Goal: Task Accomplishment & Management: Manage account settings

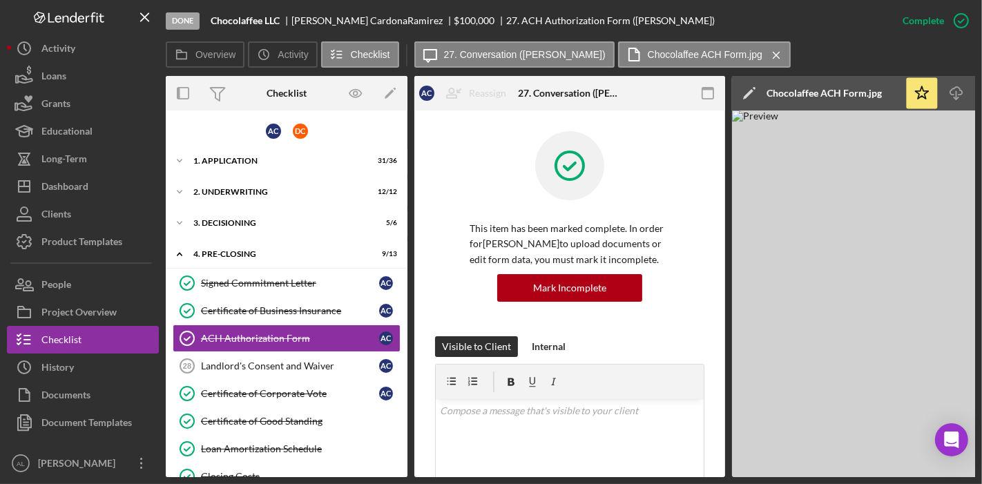
scroll to position [394, 0]
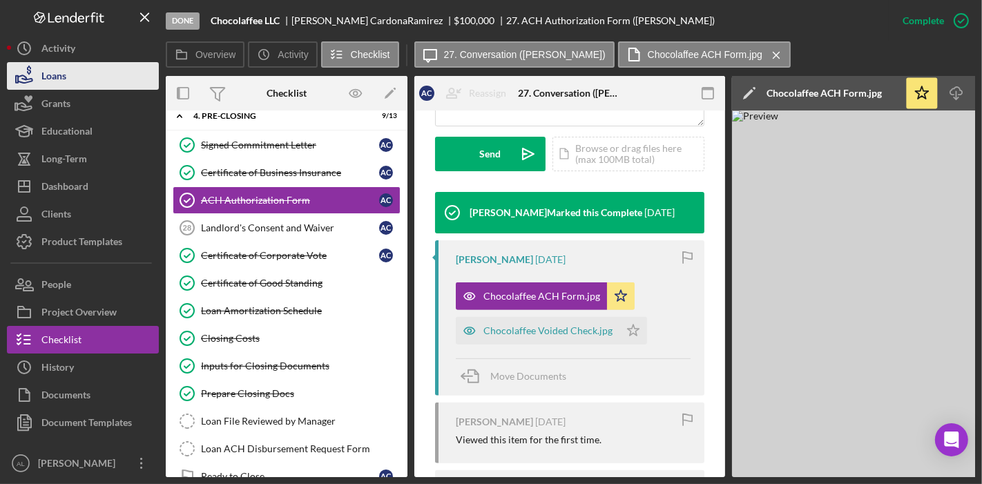
click at [75, 84] on button "Loans" at bounding box center [83, 76] width 152 height 28
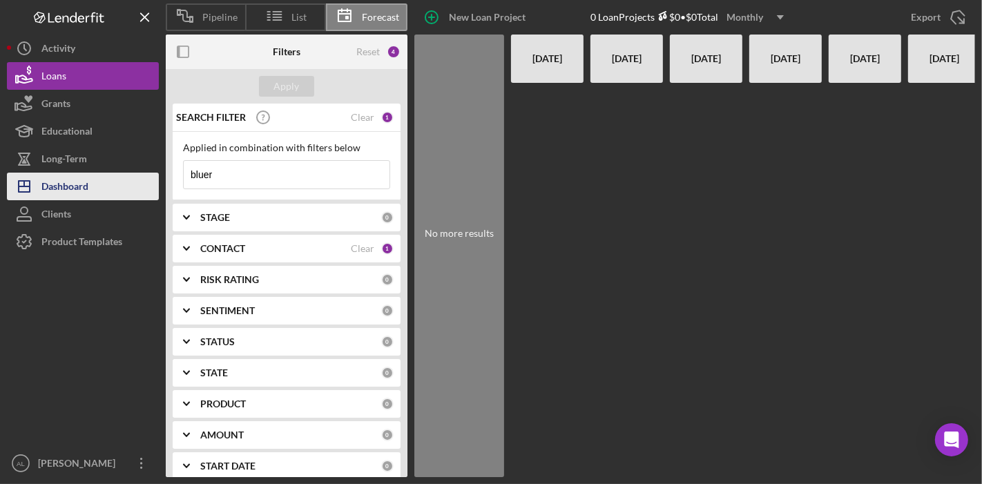
click at [106, 193] on button "Icon/Dashboard Dashboard" at bounding box center [83, 187] width 152 height 28
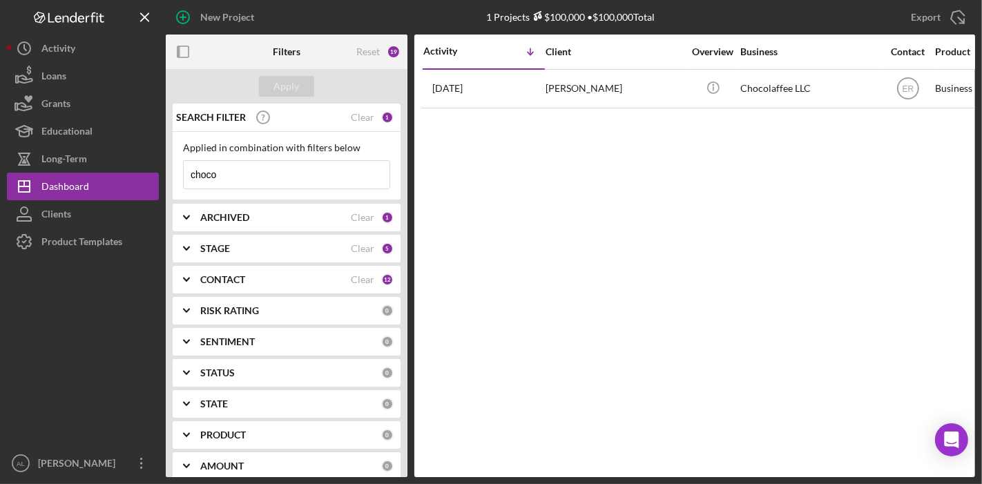
click at [106, 295] on div at bounding box center [83, 353] width 152 height 194
click at [101, 183] on button "Icon/Dashboard Dashboard" at bounding box center [83, 187] width 152 height 28
click at [81, 192] on div "Dashboard" at bounding box center [65, 188] width 48 height 31
click at [284, 245] on div "STAGE" at bounding box center [275, 248] width 151 height 11
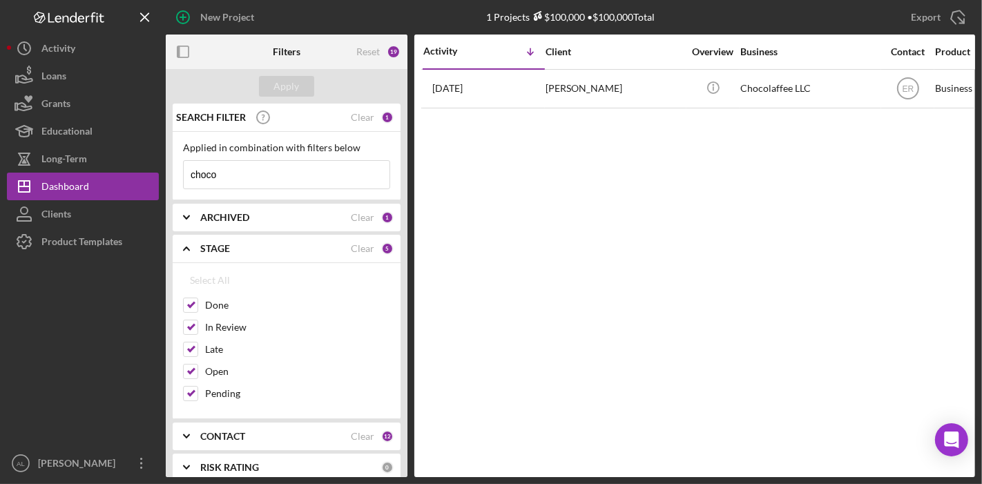
click at [278, 204] on div "ARCHIVED Clear 1" at bounding box center [296, 218] width 193 height 28
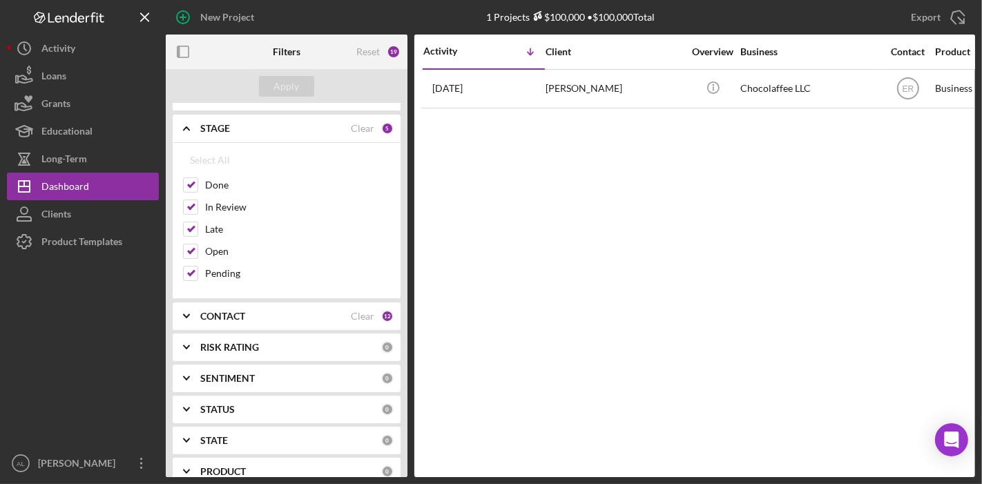
scroll to position [213, 0]
click at [307, 303] on div "CONTACT Clear 12" at bounding box center [296, 314] width 193 height 28
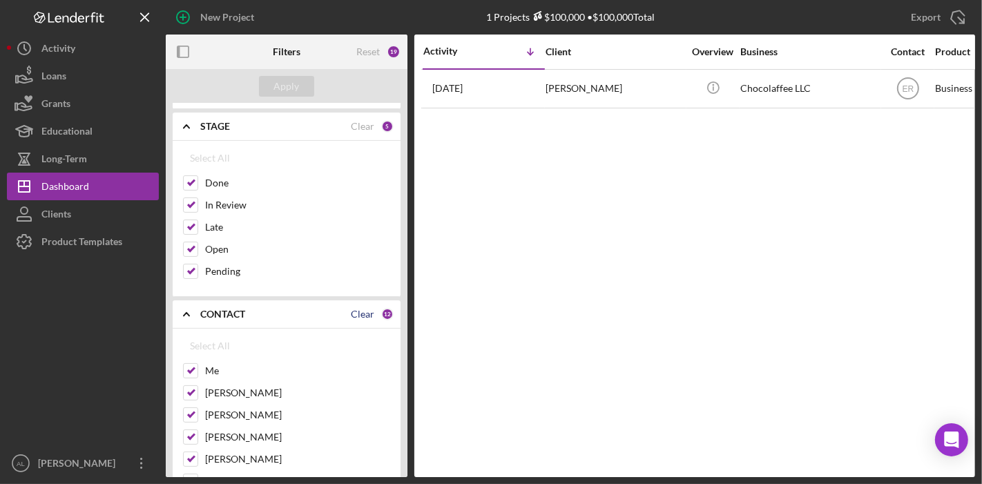
click at [354, 312] on div "Clear" at bounding box center [362, 314] width 23 height 11
checkbox input "false"
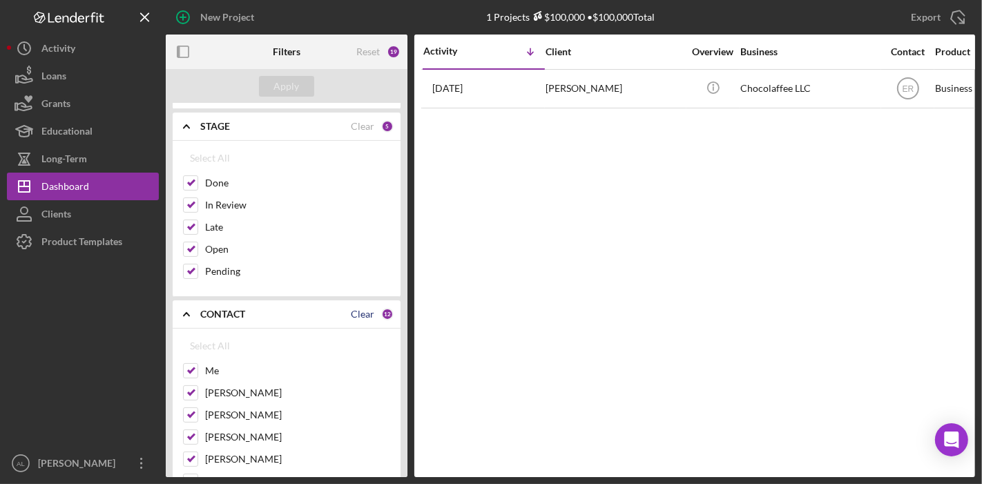
checkbox input "false"
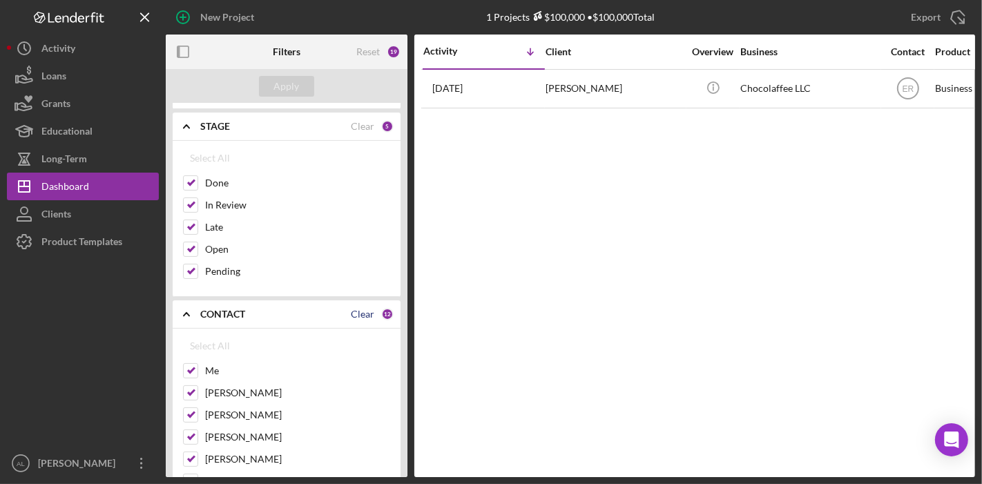
checkbox input "false"
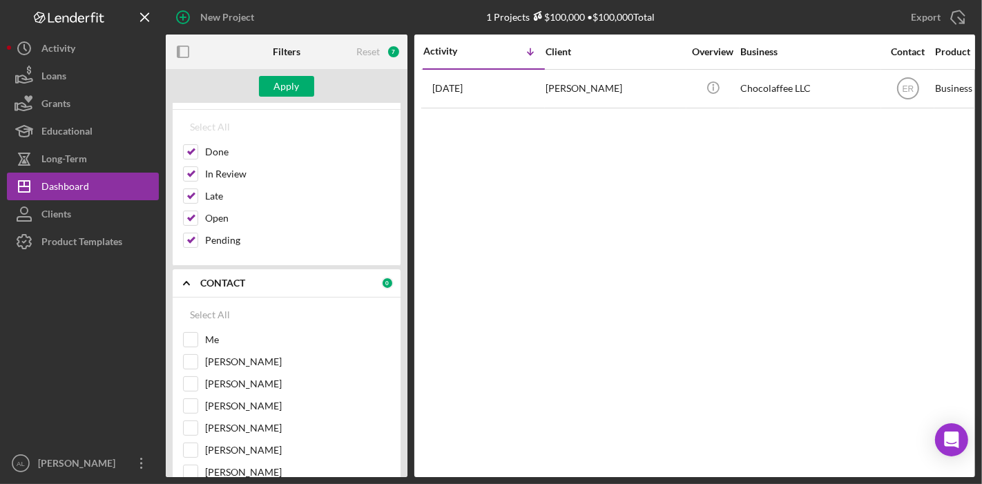
scroll to position [253, 0]
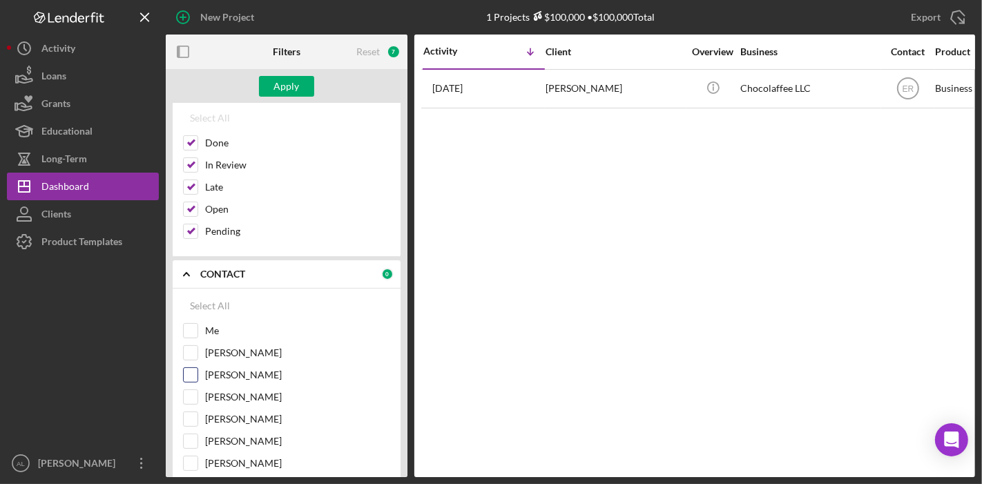
click at [193, 368] on input "[PERSON_NAME]" at bounding box center [191, 375] width 14 height 14
checkbox input "true"
click at [297, 90] on div "Apply" at bounding box center [287, 86] width 26 height 21
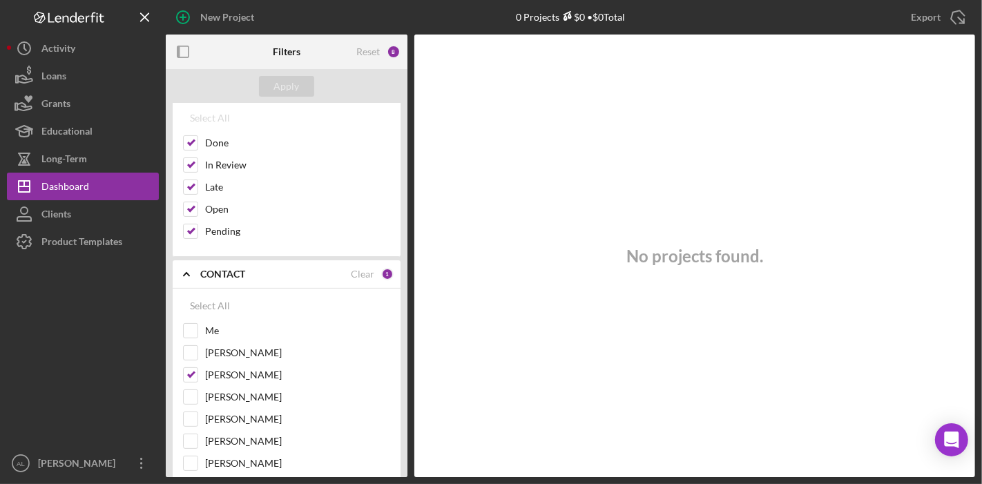
click at [400, 222] on div "SEARCH FILTER Clear 1 Applied in combination with filters below choco Icon/Menu…" at bounding box center [287, 291] width 242 height 374
drag, startPoint x: 402, startPoint y: 220, endPoint x: 403, endPoint y: 194, distance: 25.6
click at [403, 194] on div "SEARCH FILTER Clear 1 Applied in combination with filters below choco Icon/Menu…" at bounding box center [287, 291] width 242 height 374
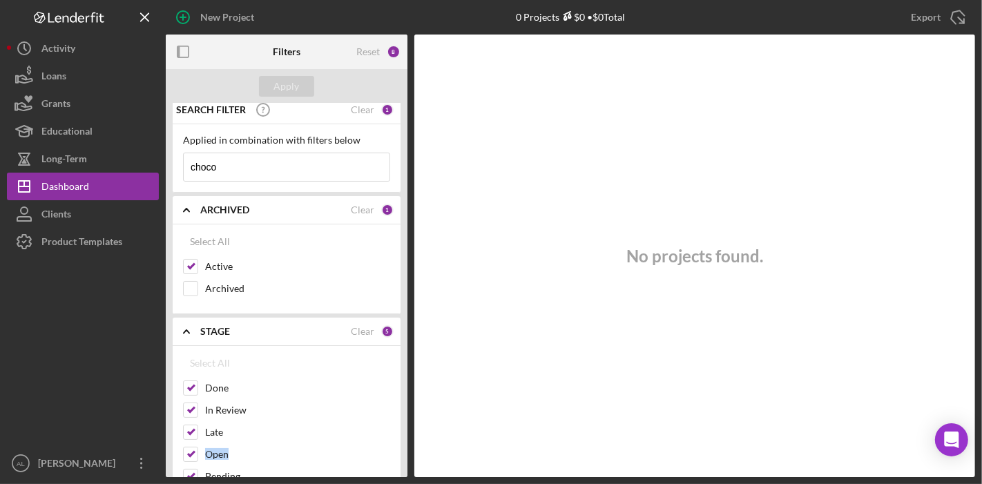
scroll to position [0, 0]
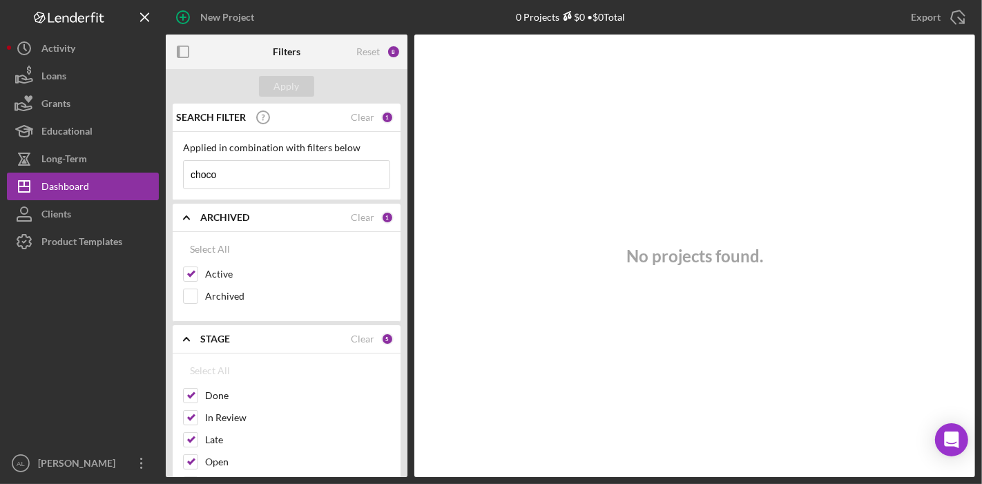
click at [334, 179] on input "choco" at bounding box center [287, 175] width 206 height 28
type input "c"
click at [298, 84] on div "Apply" at bounding box center [287, 86] width 26 height 21
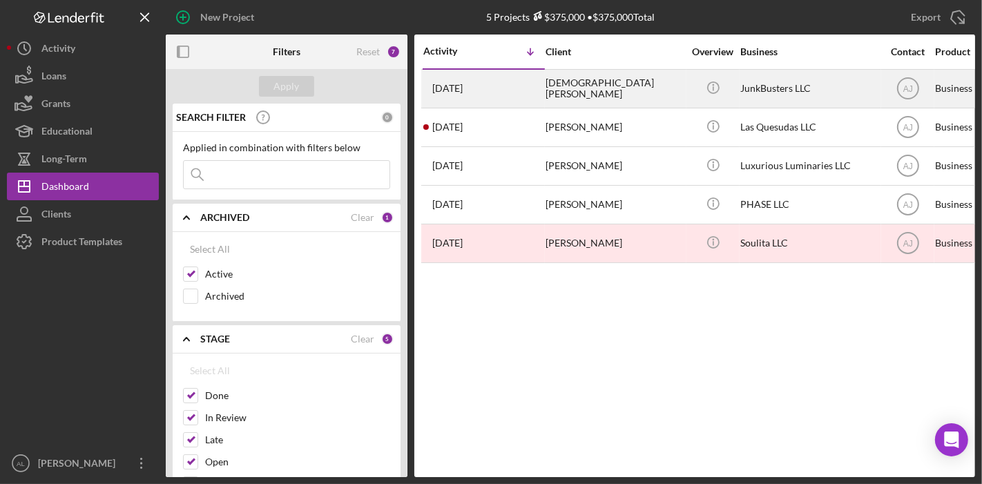
click at [571, 89] on div "[DEMOGRAPHIC_DATA][PERSON_NAME]" at bounding box center [615, 88] width 138 height 37
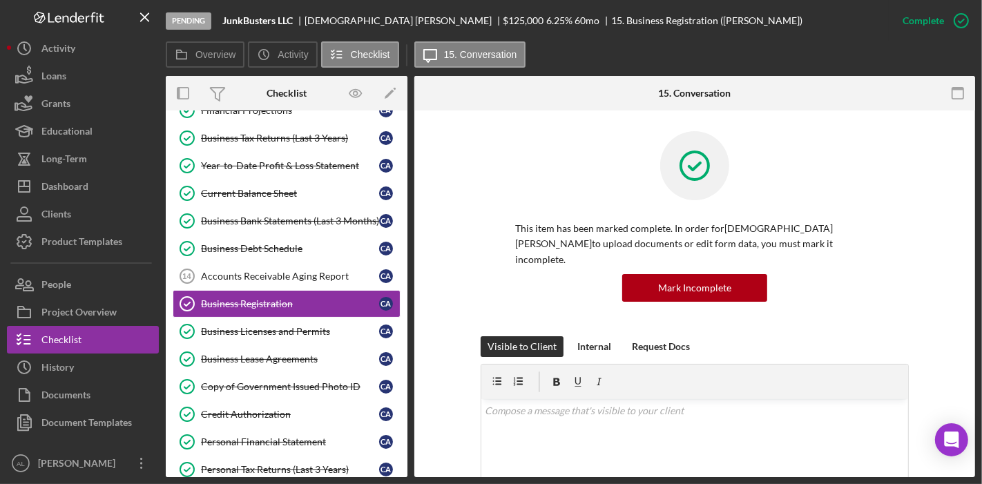
scroll to position [383, 0]
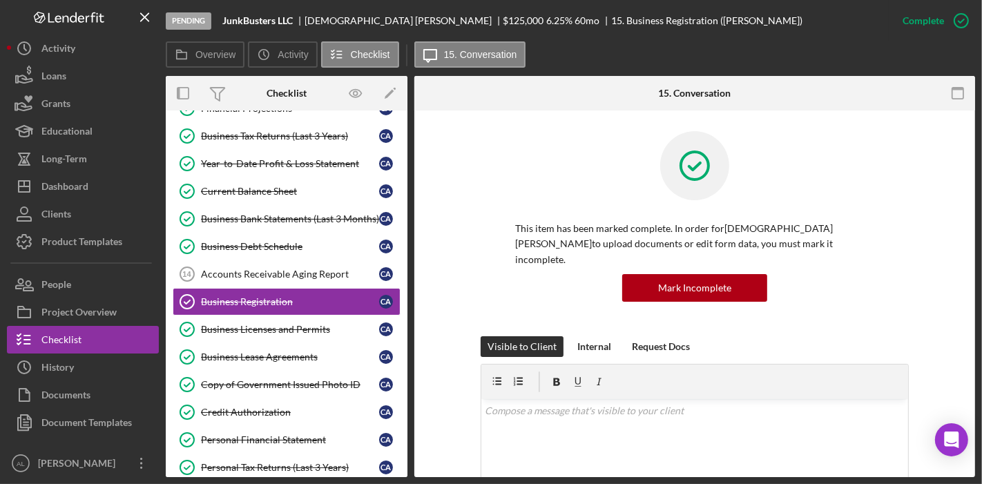
drag, startPoint x: 407, startPoint y: 297, endPoint x: 402, endPoint y: 316, distance: 19.9
click at [402, 316] on div "Icon/Expander Application 26 / 31 Populate Data from Salesforce Populate Data f…" at bounding box center [287, 294] width 242 height 367
drag, startPoint x: 402, startPoint y: 316, endPoint x: 417, endPoint y: 383, distance: 68.7
click at [417, 383] on div "Overview Internal Workflow Stage Pending Icon/Dropdown Arrow Archive (can unarc…" at bounding box center [571, 276] width 810 height 401
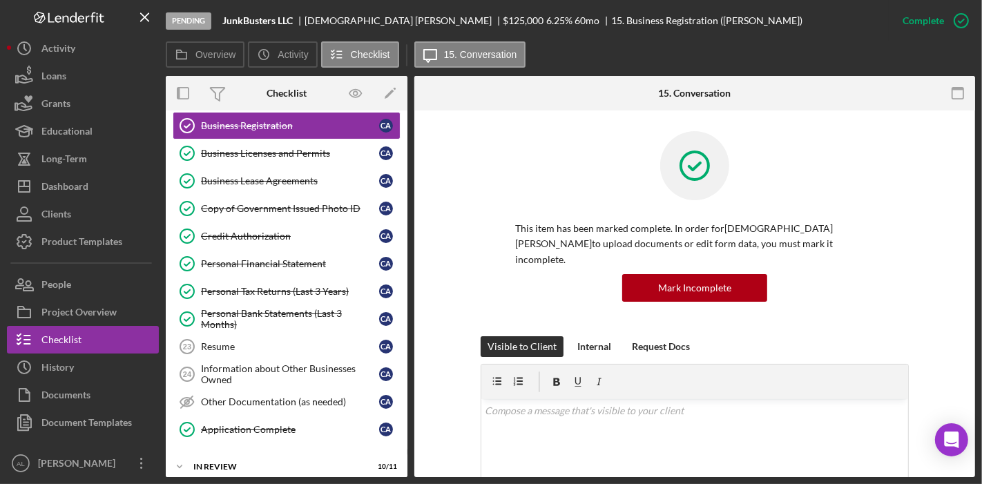
scroll to position [682, 0]
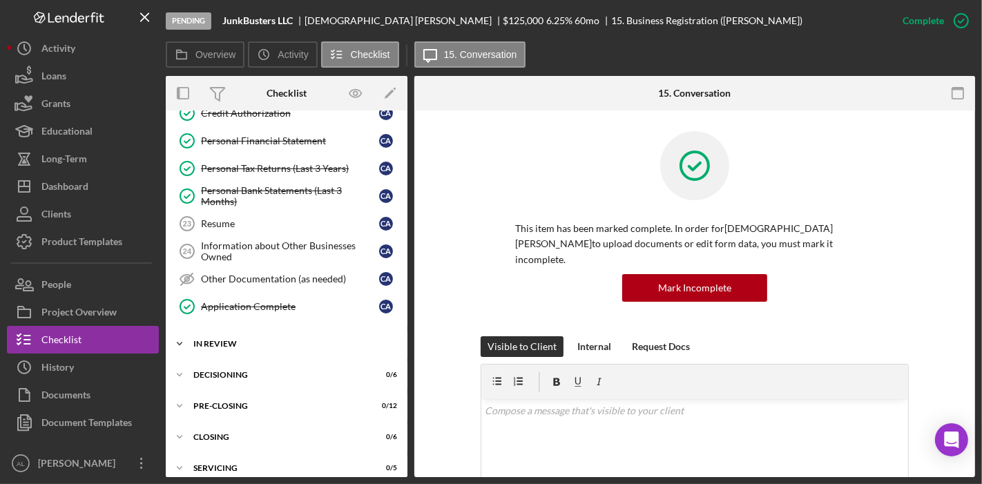
click at [239, 340] on div "In Review" at bounding box center [291, 344] width 197 height 8
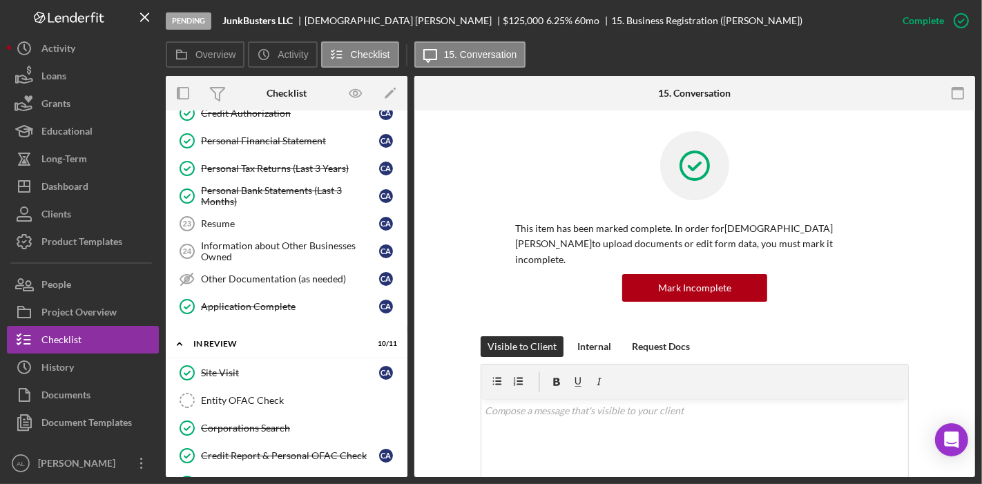
drag, startPoint x: 403, startPoint y: 336, endPoint x: 403, endPoint y: 350, distance: 13.1
click at [403, 350] on div "Icon/Expander Application 26 / 31 Populate Data from Salesforce Populate Data f…" at bounding box center [287, 294] width 242 height 367
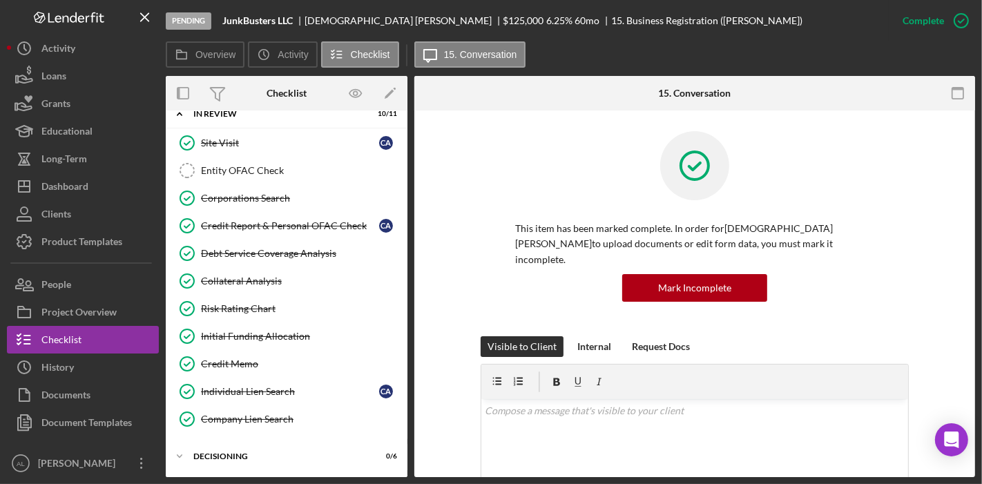
scroll to position [989, 0]
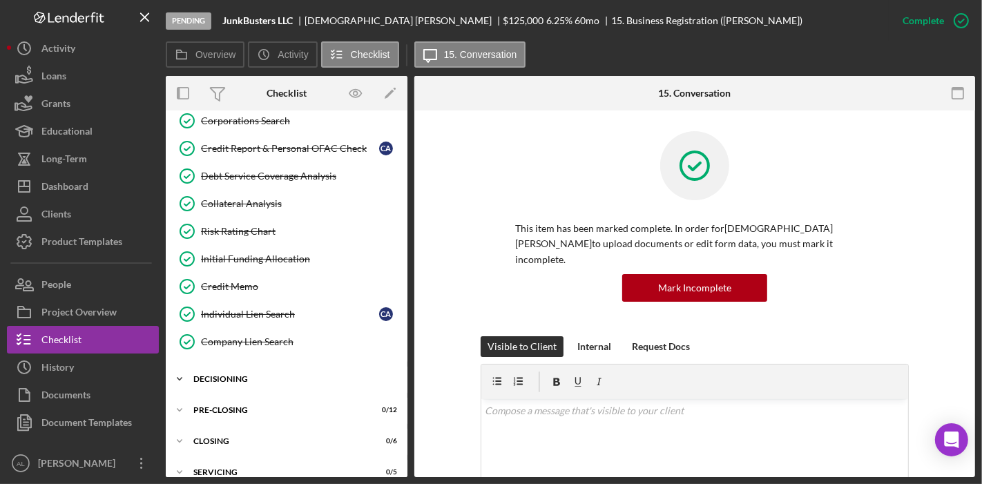
click at [290, 375] on div "Decisioning" at bounding box center [291, 379] width 197 height 8
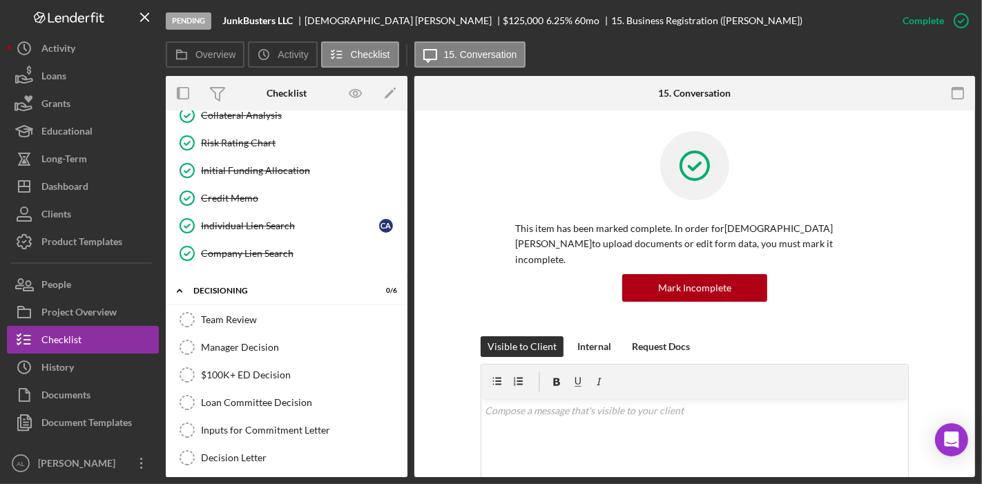
scroll to position [1111, 0]
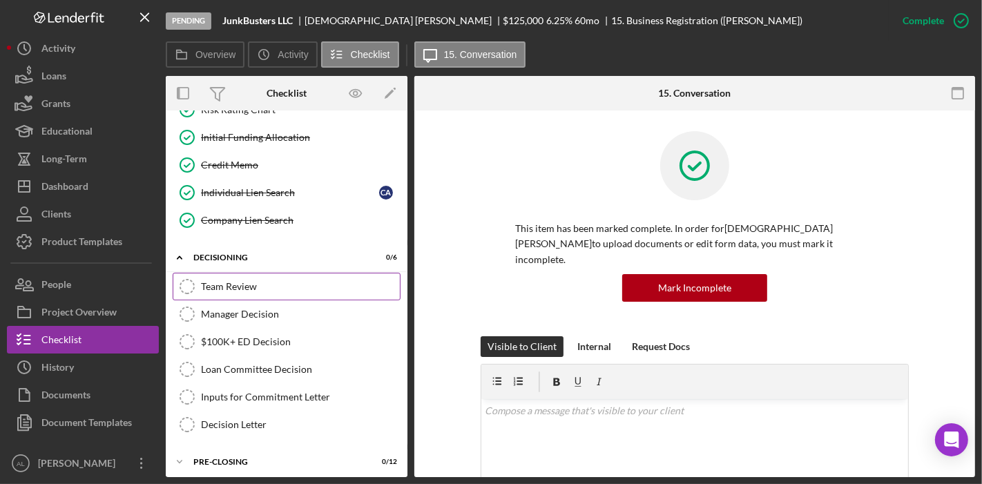
click at [249, 273] on link "Team Review Team Review" at bounding box center [287, 287] width 228 height 28
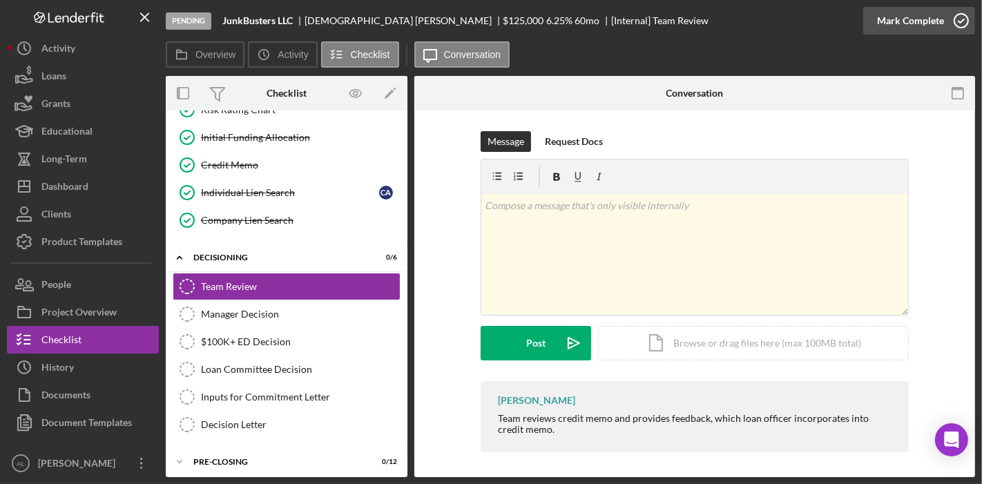
click at [955, 30] on icon "button" at bounding box center [961, 20] width 35 height 35
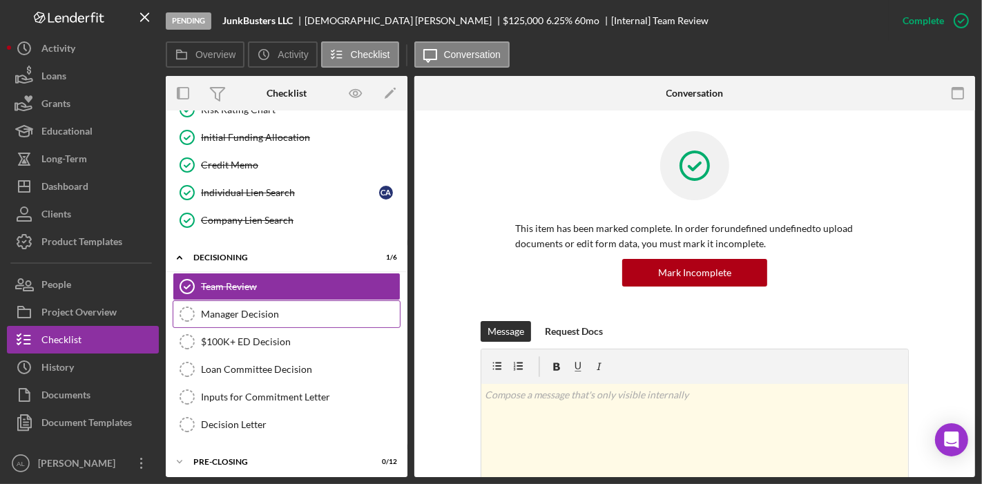
click at [307, 309] on div "Manager Decision" at bounding box center [300, 314] width 199 height 11
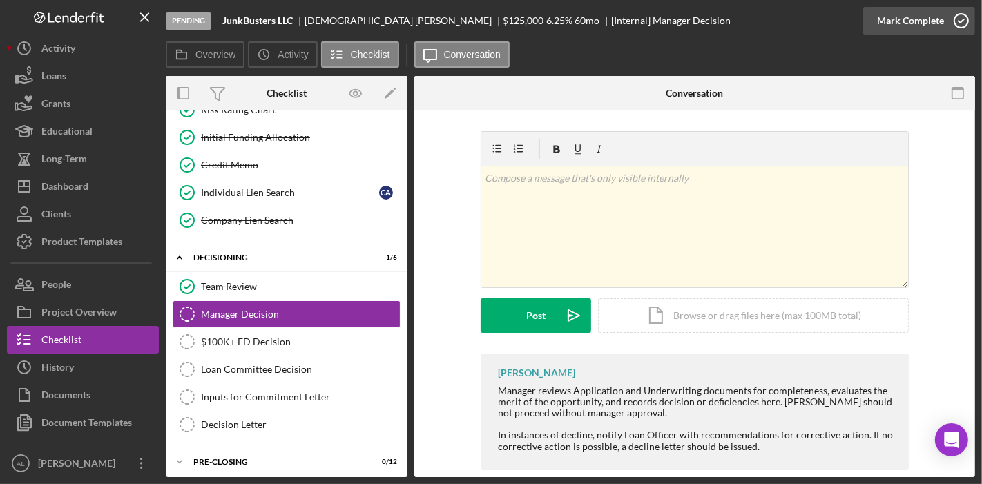
click at [957, 27] on icon "button" at bounding box center [961, 20] width 35 height 35
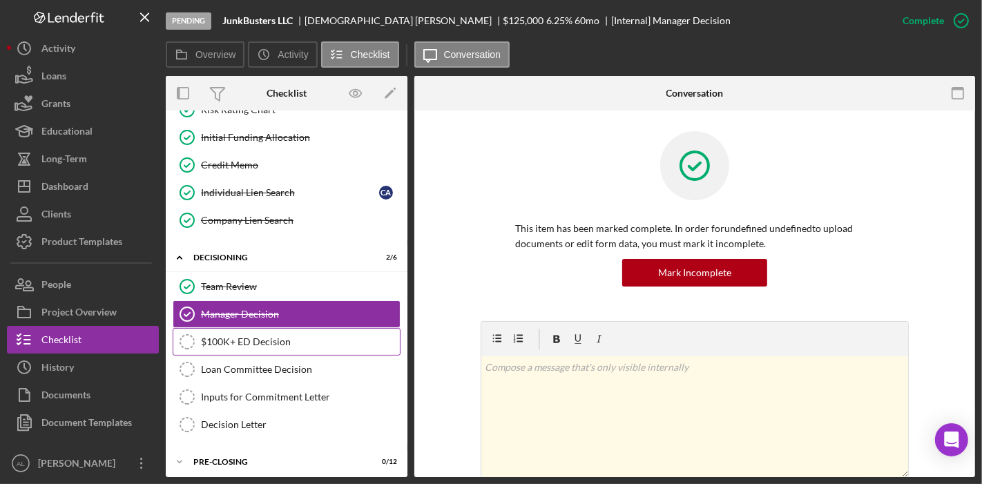
click at [316, 336] on div "$100K+ ED Decision" at bounding box center [300, 341] width 199 height 11
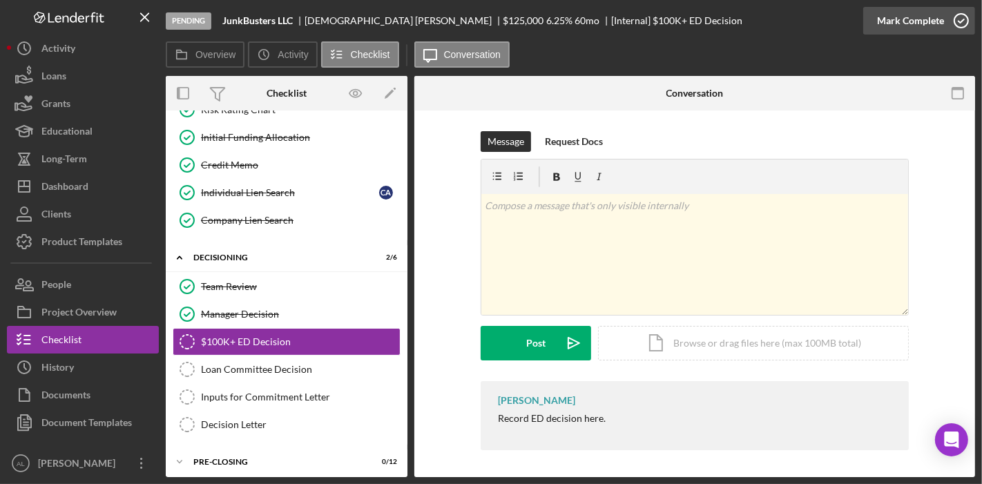
click at [957, 28] on icon "button" at bounding box center [961, 20] width 35 height 35
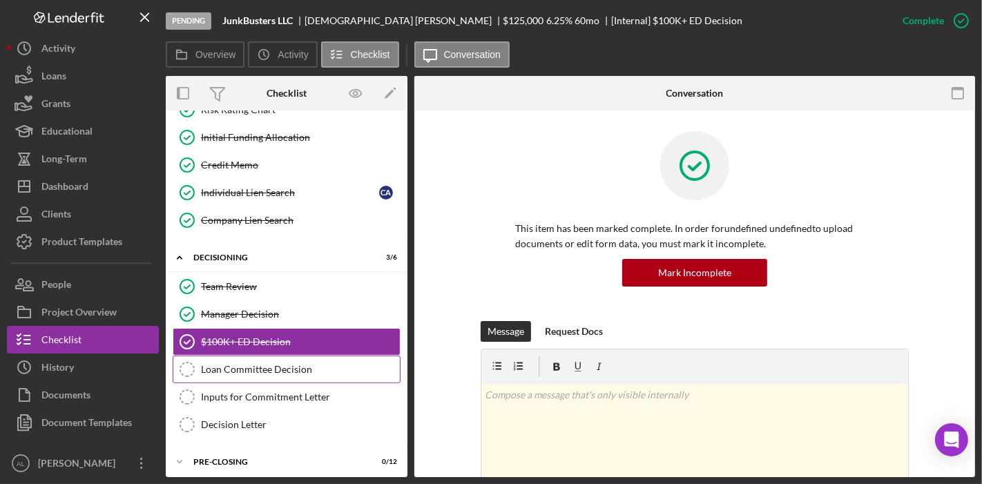
click at [318, 356] on link "Loan Committee Decision Loan Committee Decision" at bounding box center [287, 370] width 228 height 28
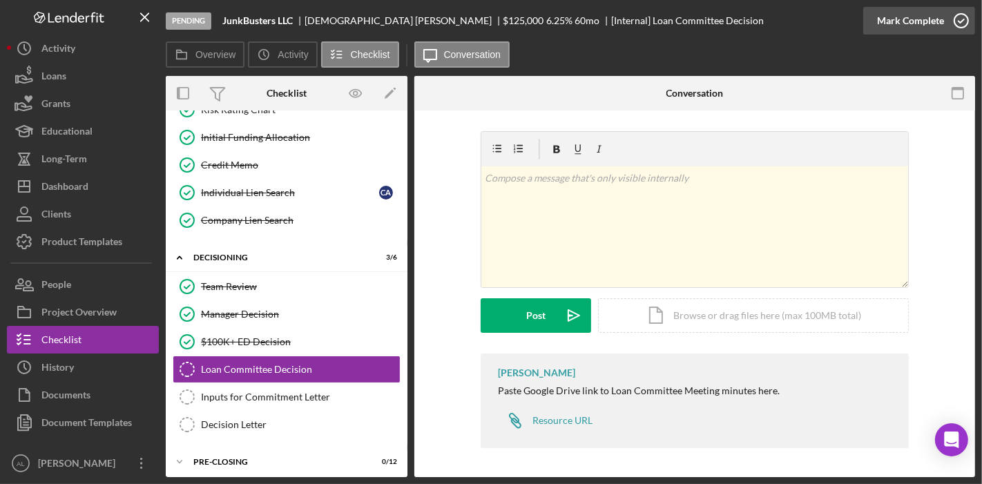
click at [958, 17] on icon "button" at bounding box center [961, 20] width 35 height 35
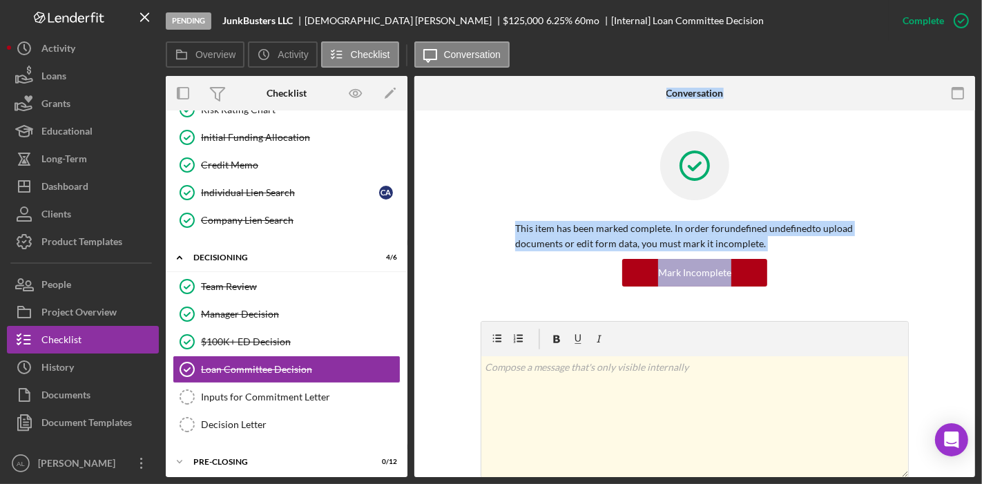
drag, startPoint x: 411, startPoint y: 394, endPoint x: 409, endPoint y: 407, distance: 12.6
click at [409, 407] on div "Overview Internal Workflow Stage Pending Icon/Dropdown Arrow Archive (can unarc…" at bounding box center [571, 276] width 810 height 401
click at [337, 392] on div "Inputs for Commitment Letter" at bounding box center [300, 397] width 199 height 11
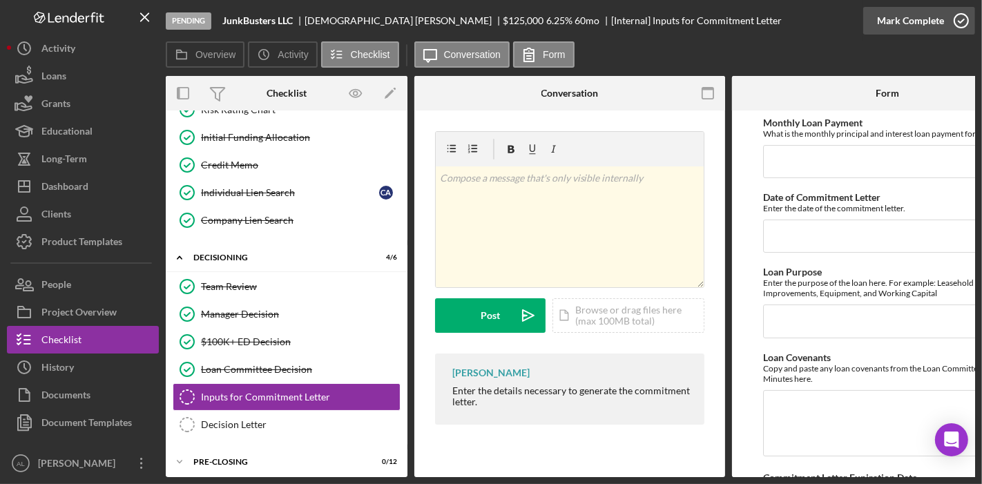
click at [964, 19] on icon "button" at bounding box center [961, 20] width 35 height 35
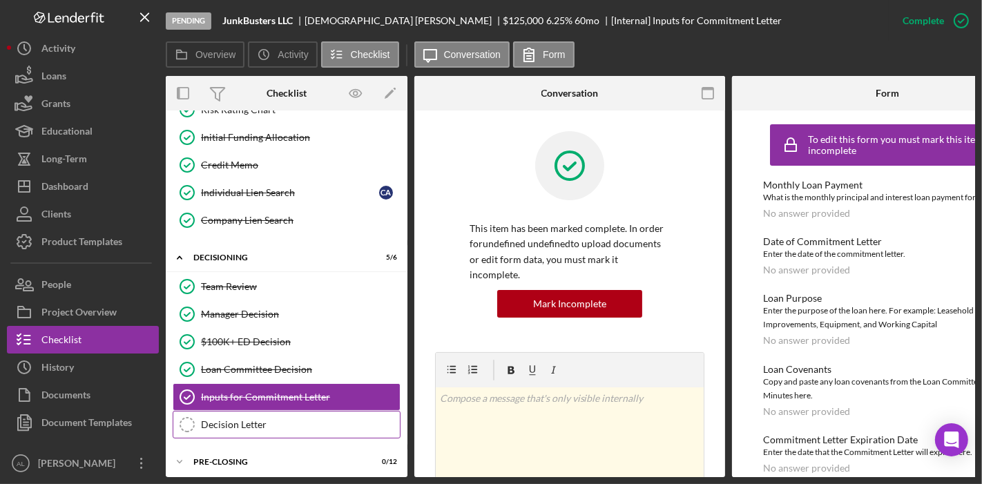
click at [310, 419] on div "Decision Letter" at bounding box center [300, 424] width 199 height 11
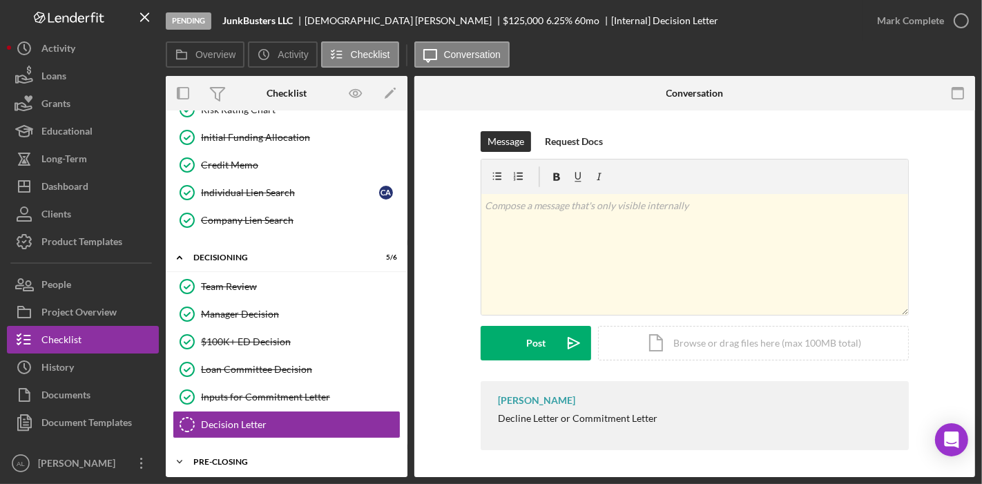
click at [298, 448] on div "Icon/Expander Pre-Closing 0 / 12" at bounding box center [287, 462] width 242 height 28
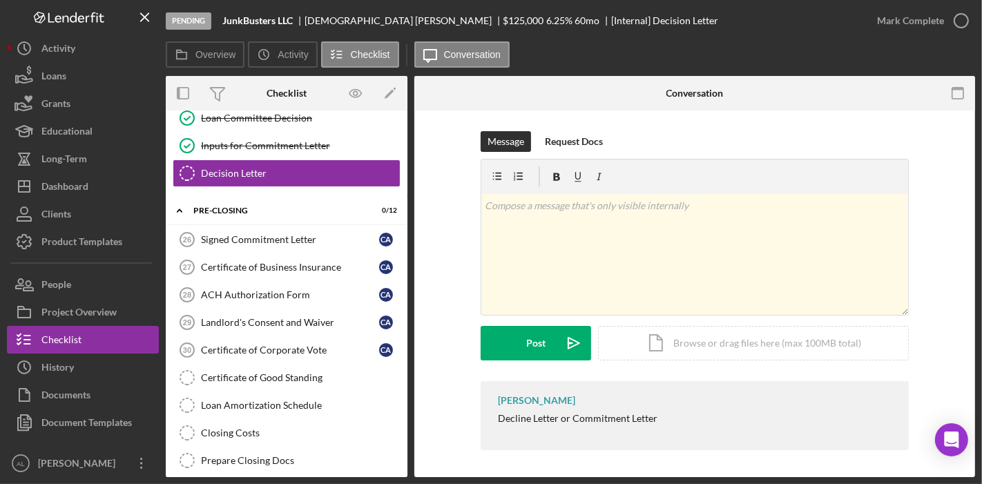
scroll to position [1373, 0]
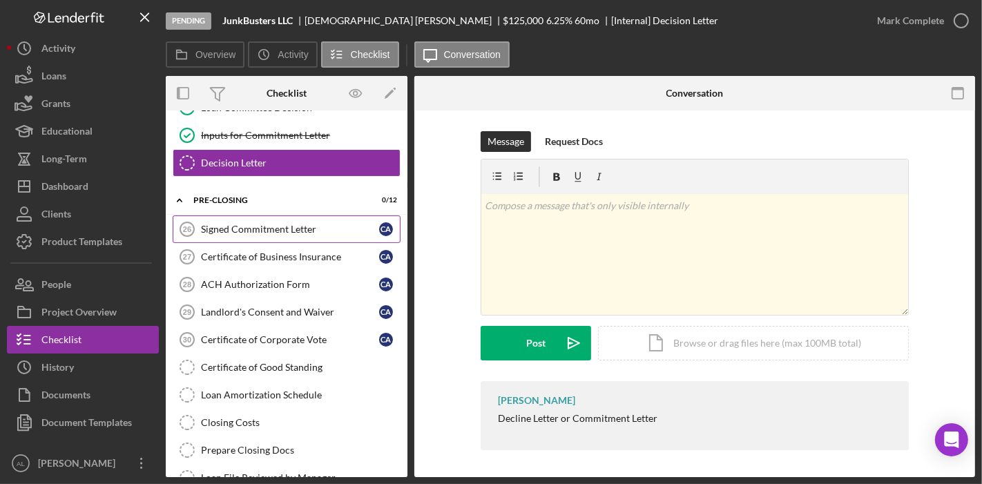
click at [281, 224] on div "Signed Commitment Letter" at bounding box center [290, 229] width 178 height 11
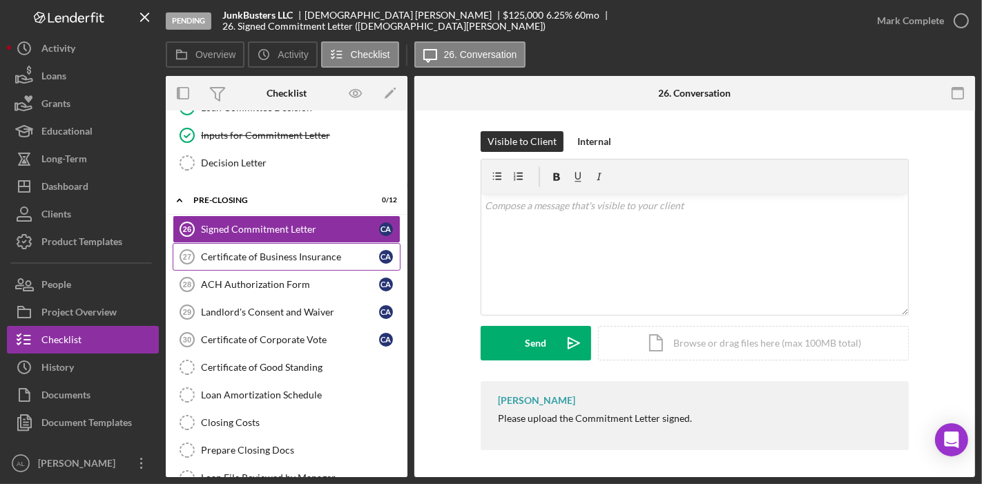
click at [291, 251] on div "Certificate of Business Insurance" at bounding box center [290, 256] width 178 height 11
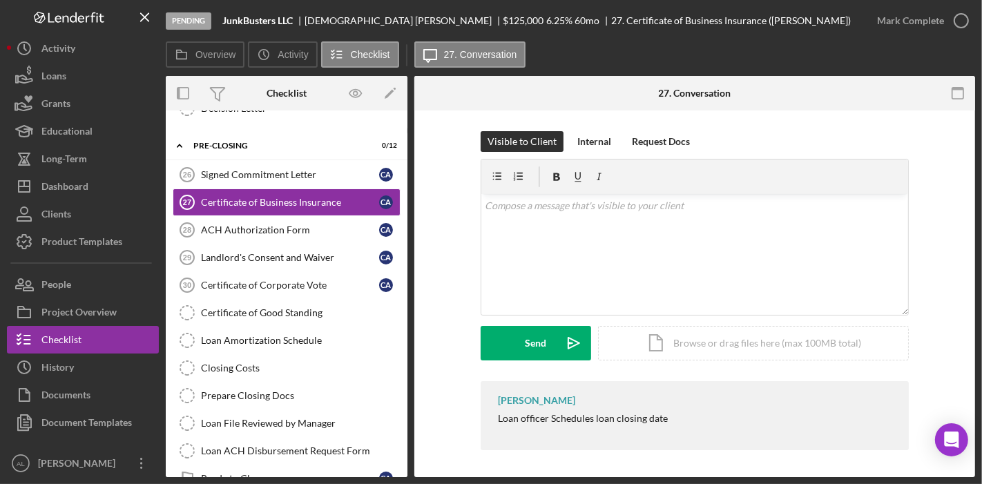
scroll to position [1495, 0]
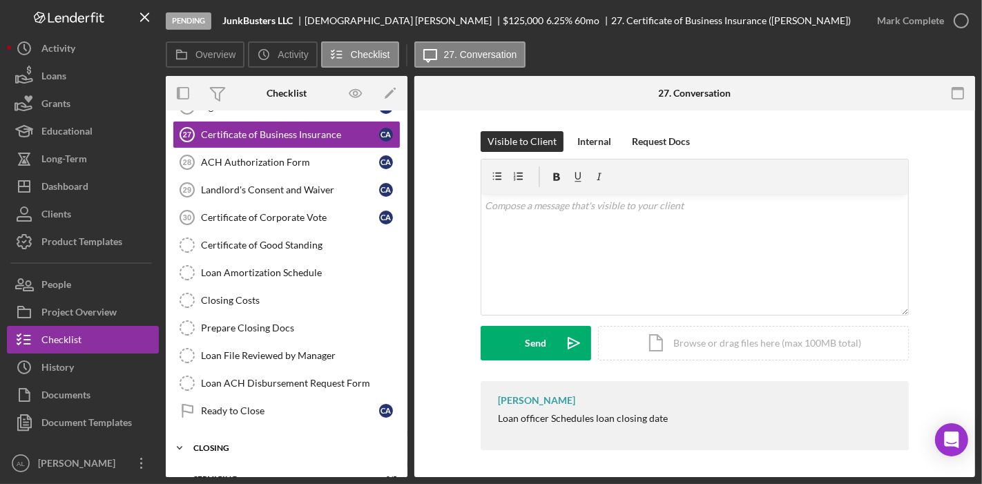
click at [349, 444] on div "Closing" at bounding box center [291, 448] width 197 height 8
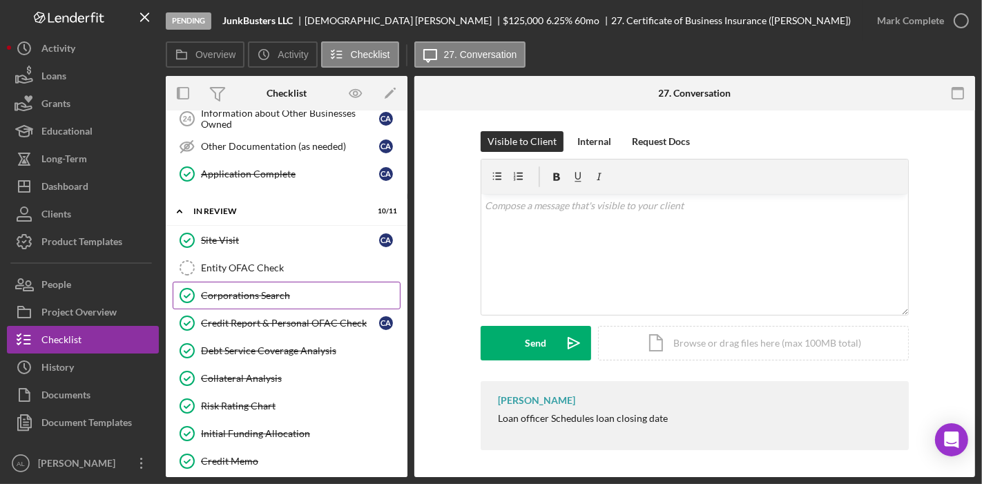
scroll to position [809, 0]
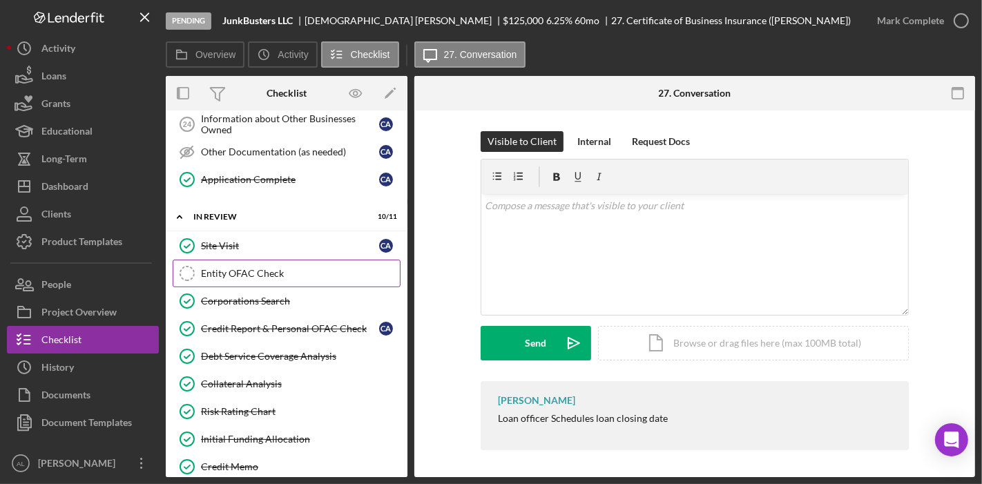
click at [267, 269] on link "Entity OFAC Check Entity OFAC Check" at bounding box center [287, 274] width 228 height 28
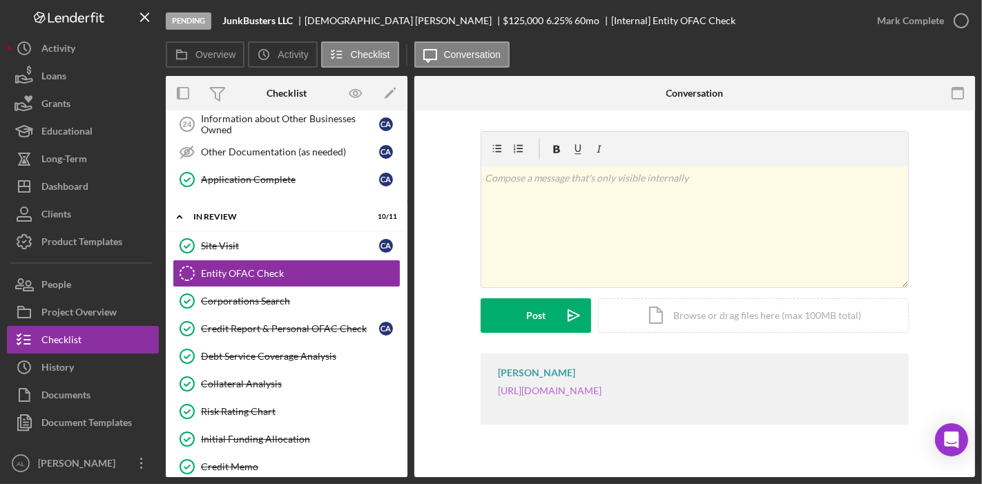
click at [602, 389] on link "[URL][DOMAIN_NAME]" at bounding box center [550, 391] width 104 height 12
